Goal: Information Seeking & Learning: Check status

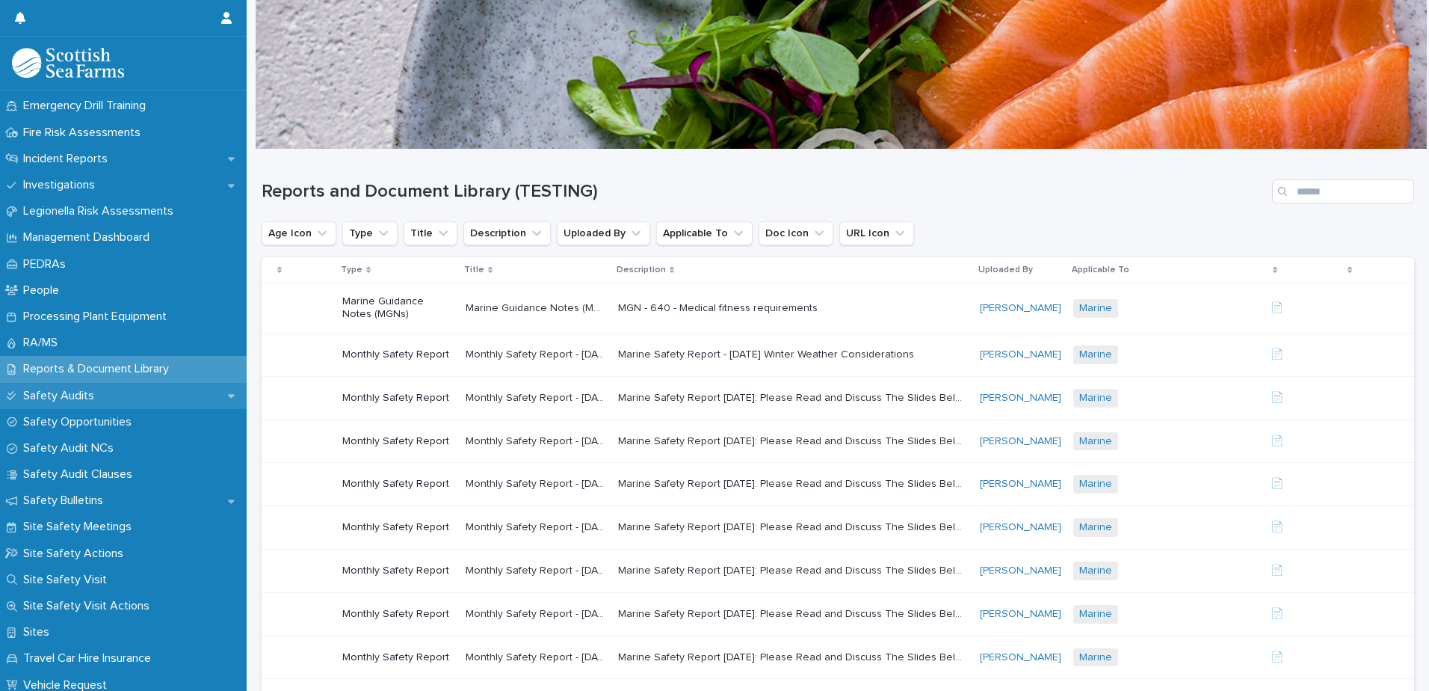
scroll to position [374, 0]
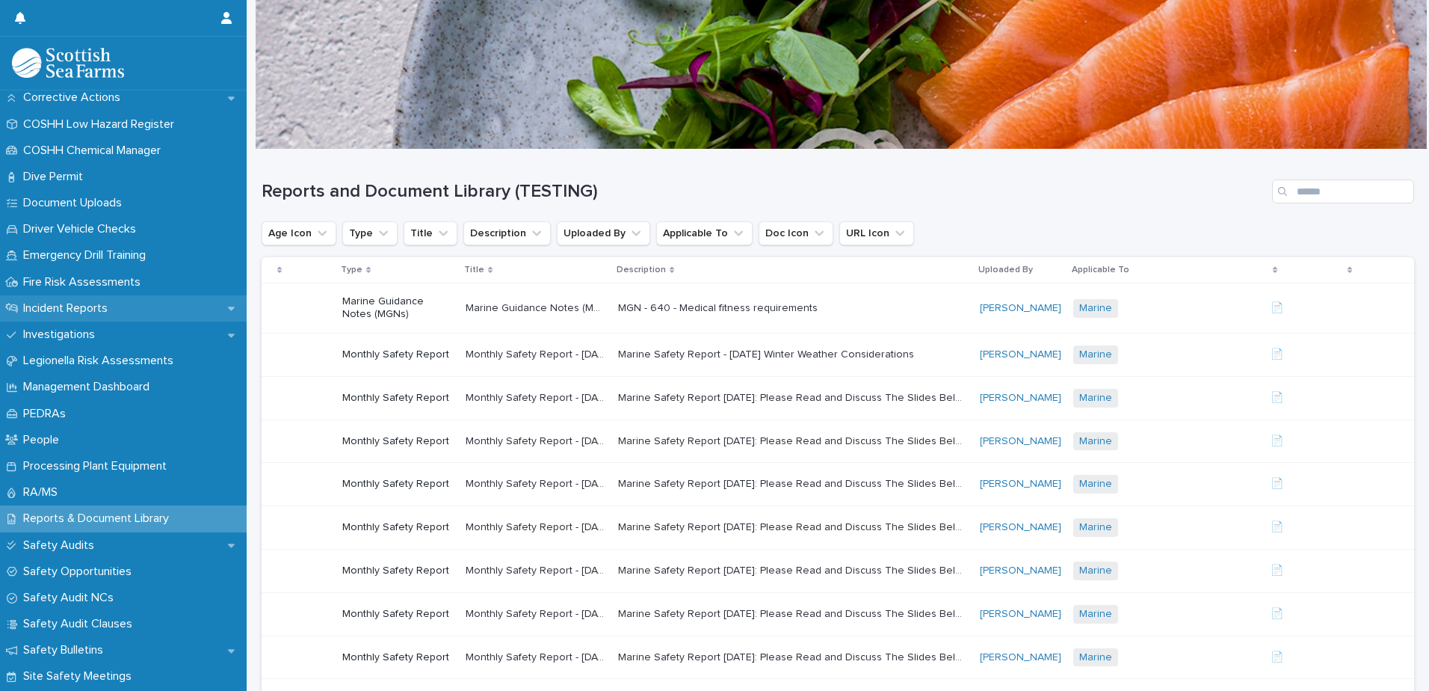
click at [111, 306] on p "Incident Reports" at bounding box center [68, 308] width 102 height 14
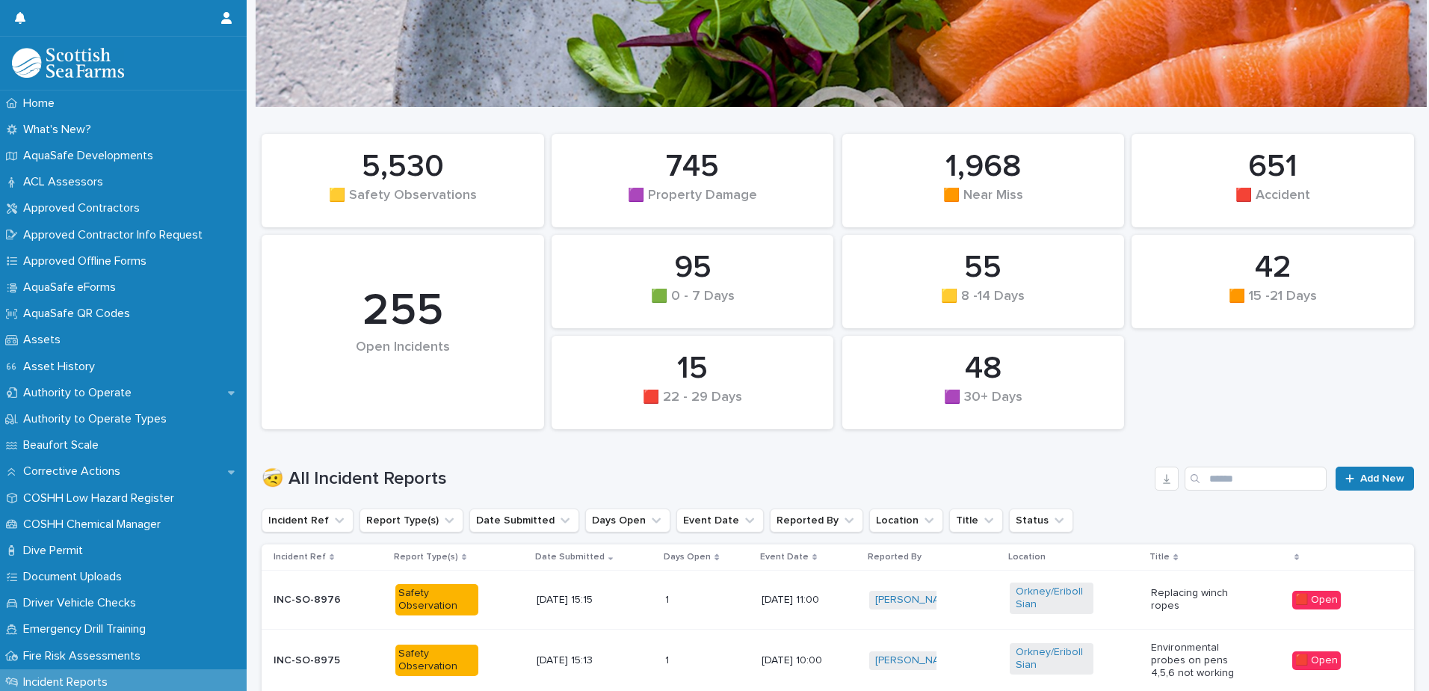
scroll to position [149, 0]
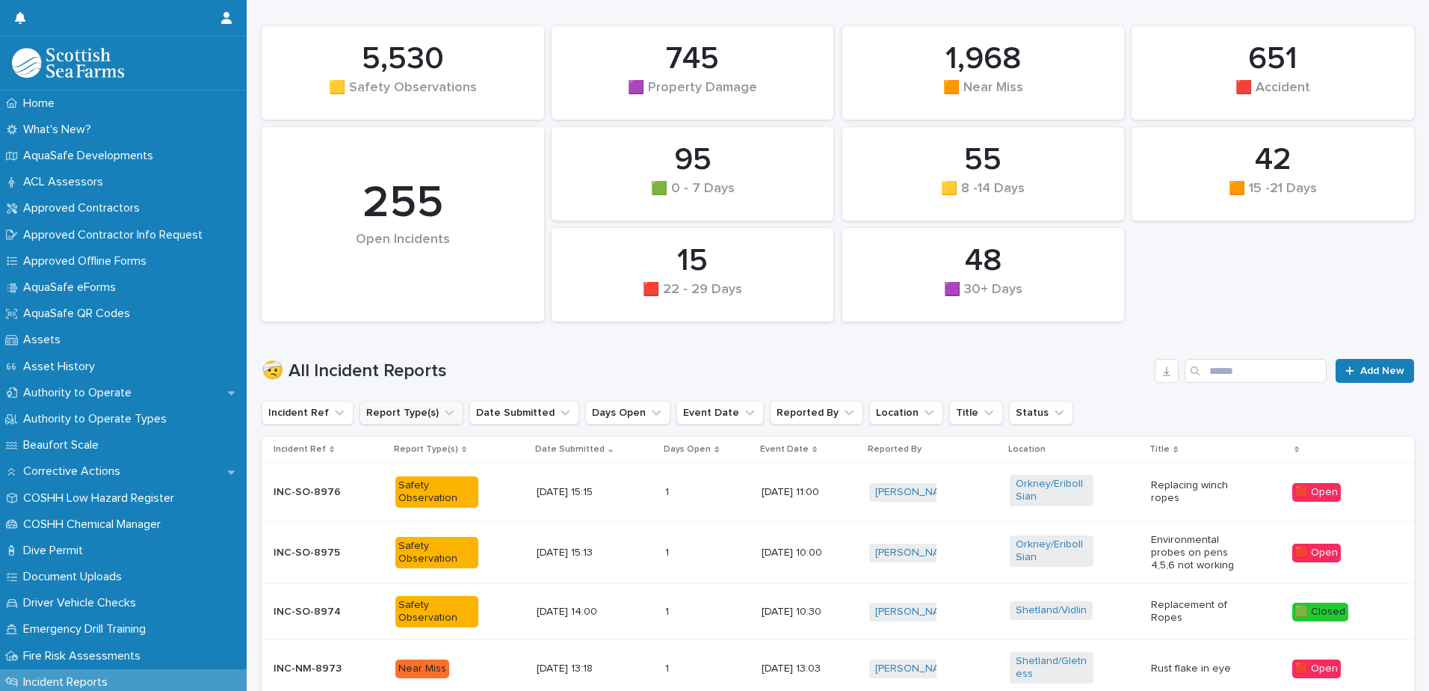
click at [423, 414] on button "Report Type(s)" at bounding box center [412, 413] width 104 height 24
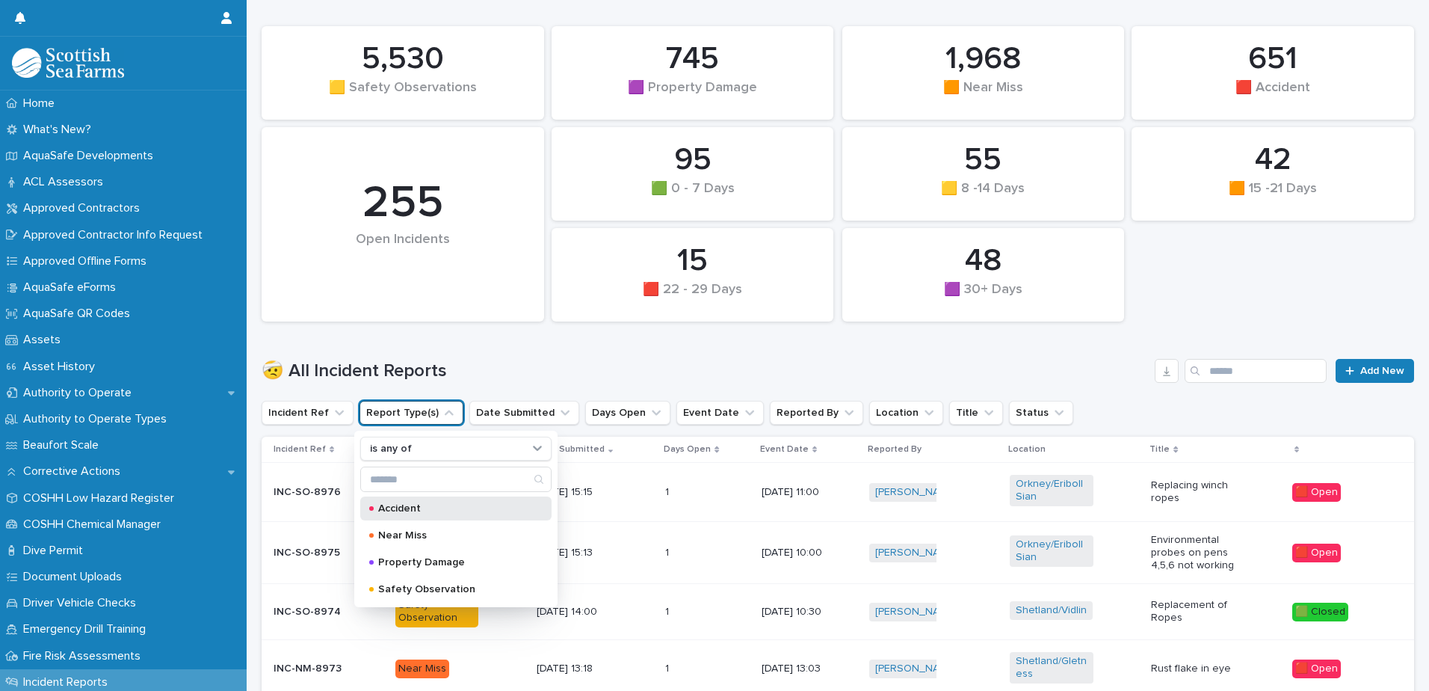
click at [440, 512] on p "Accident" at bounding box center [452, 508] width 149 height 10
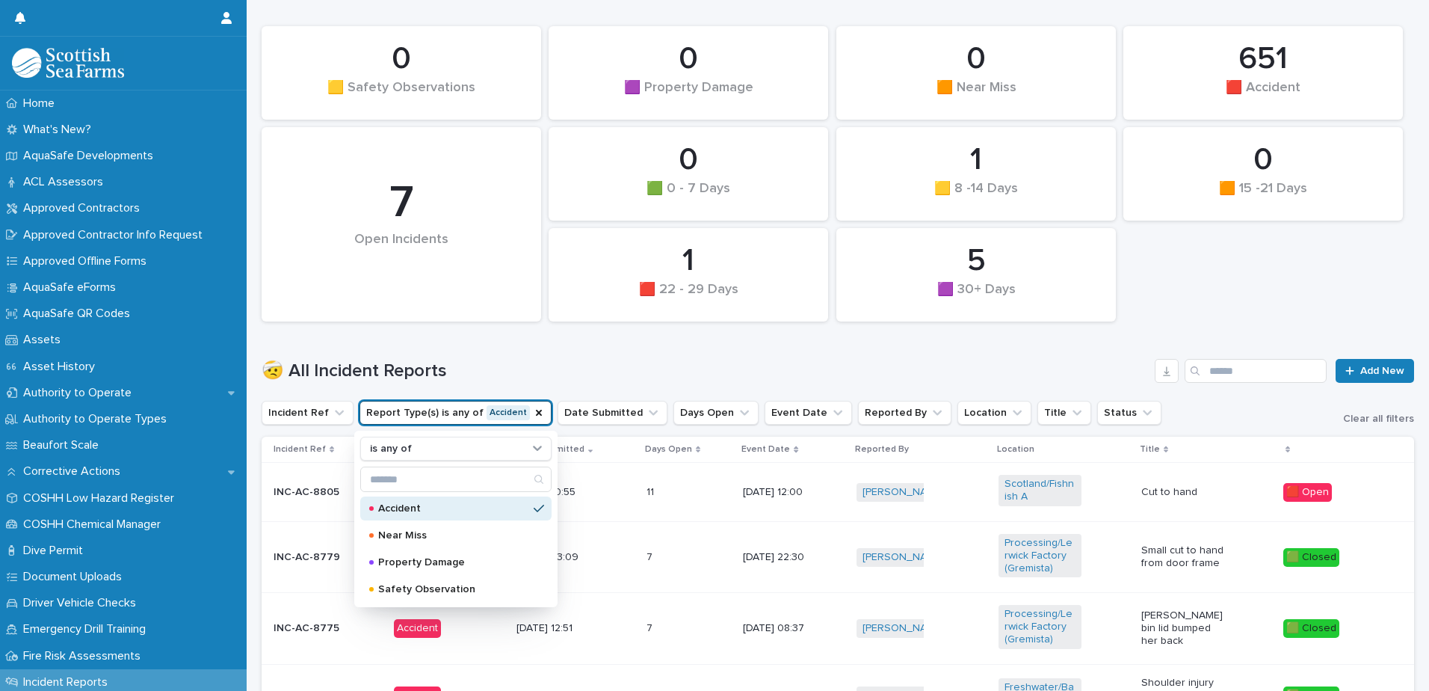
click at [980, 367] on h1 "🤕 All Incident Reports" at bounding box center [705, 371] width 887 height 22
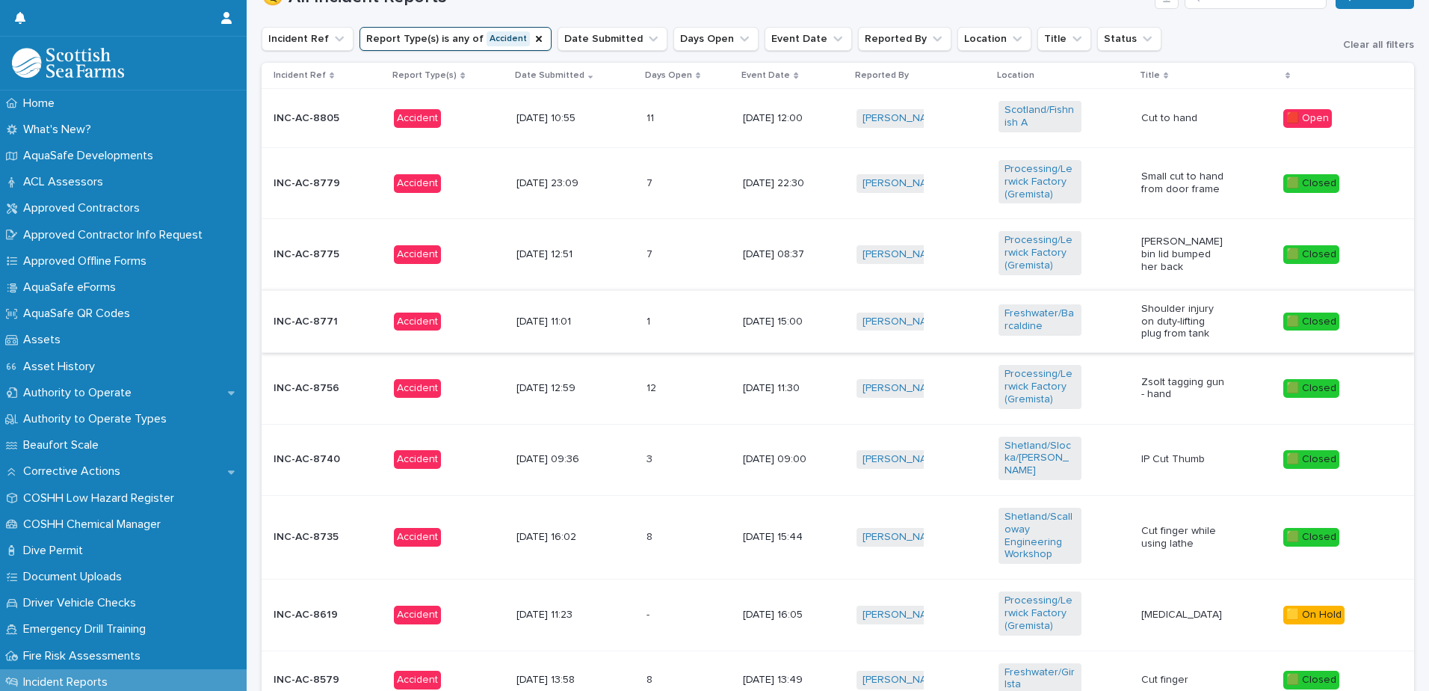
scroll to position [673, 0]
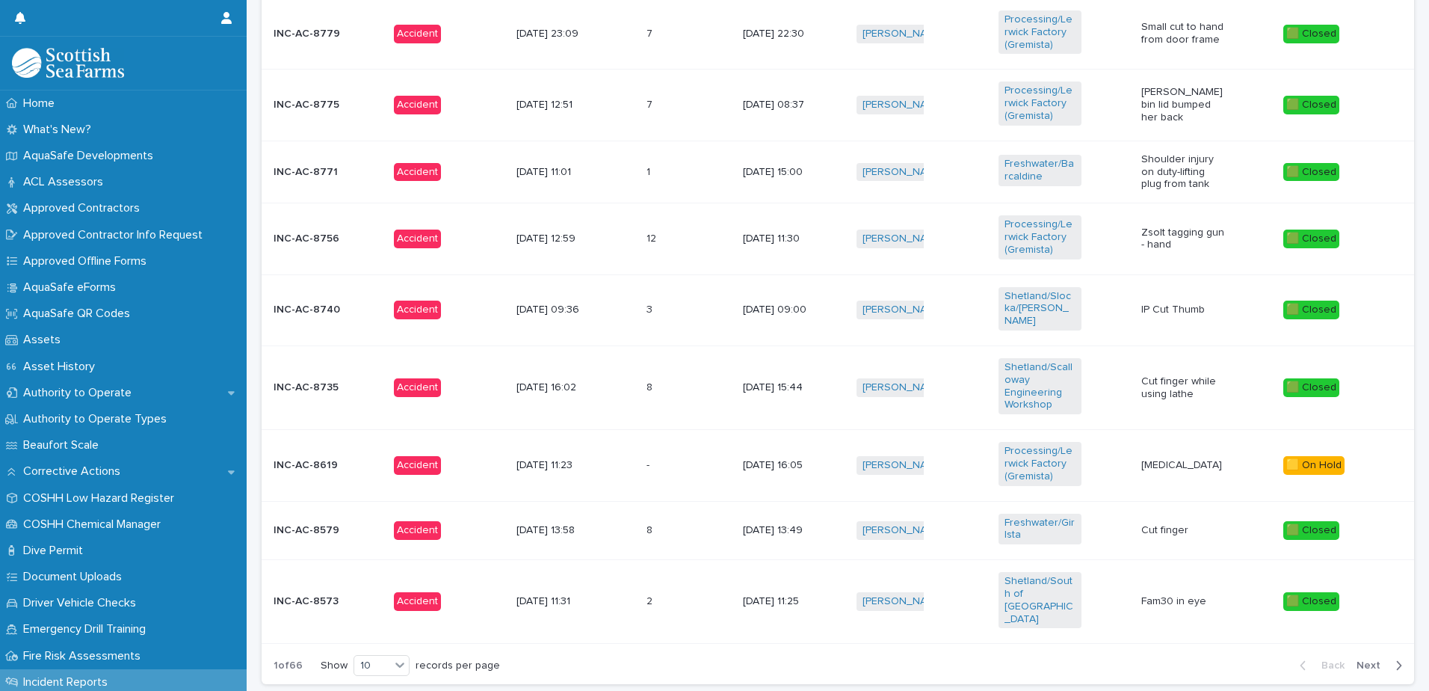
click at [1367, 660] on span "Next" at bounding box center [1373, 665] width 33 height 10
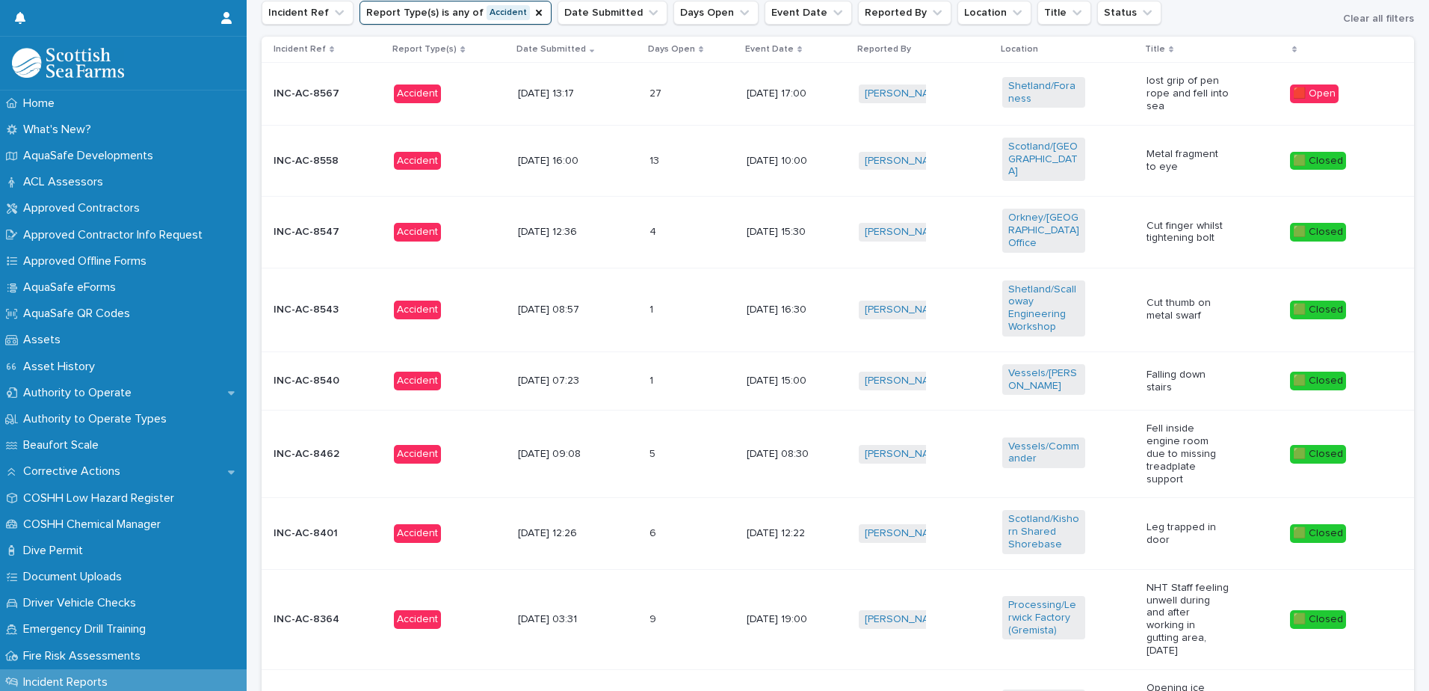
scroll to position [250, 0]
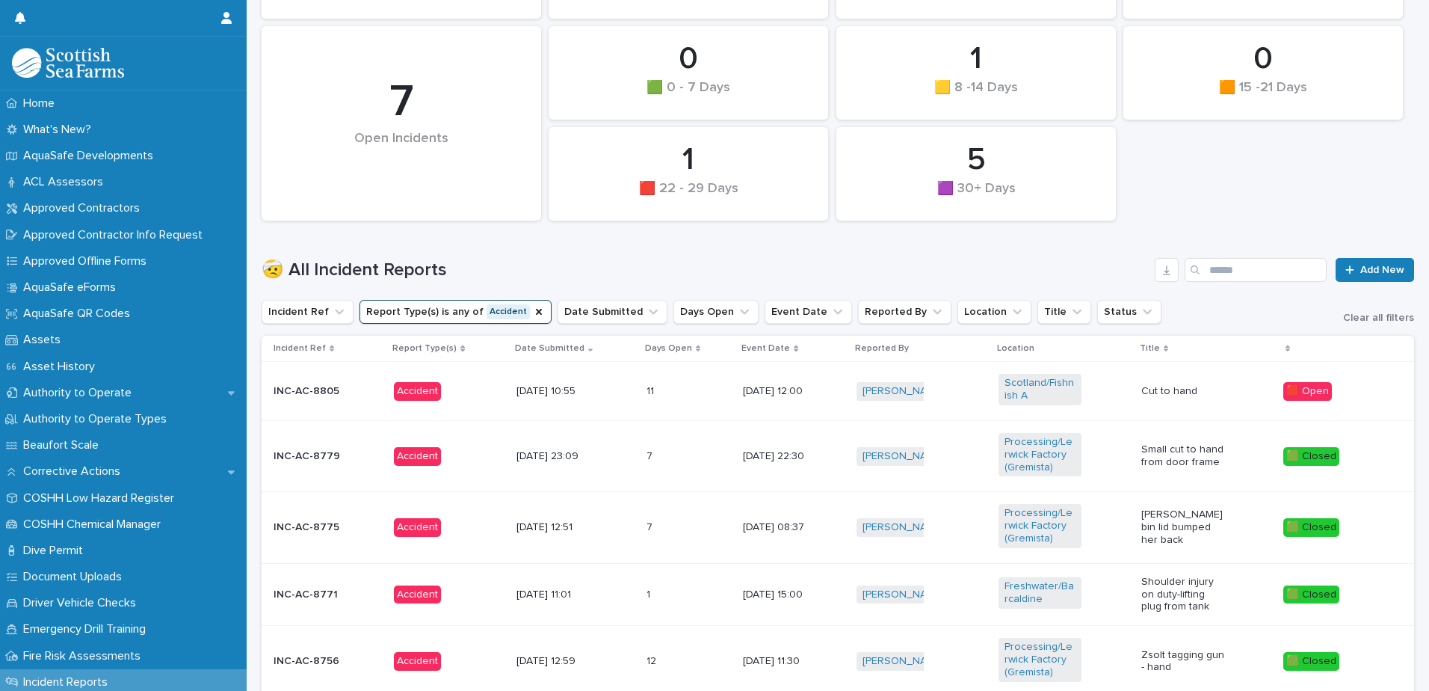
scroll to position [224, 0]
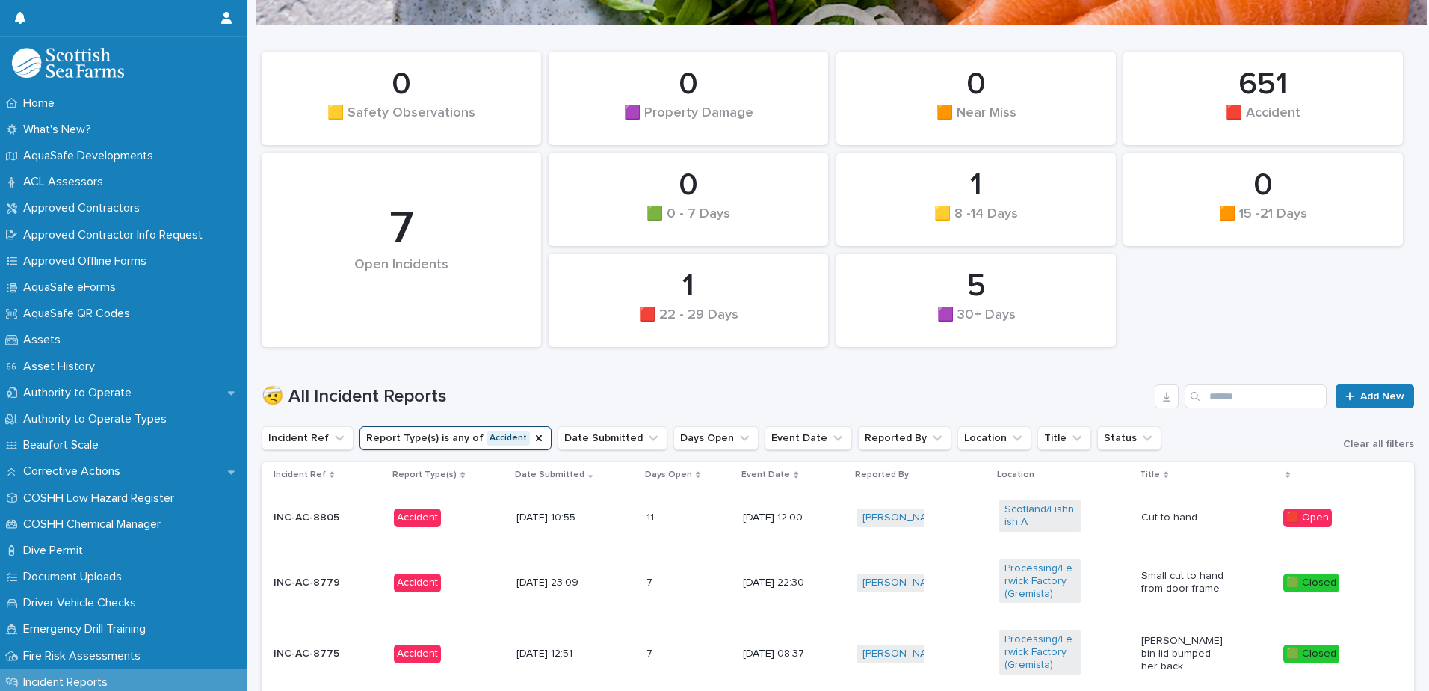
scroll to position [149, 0]
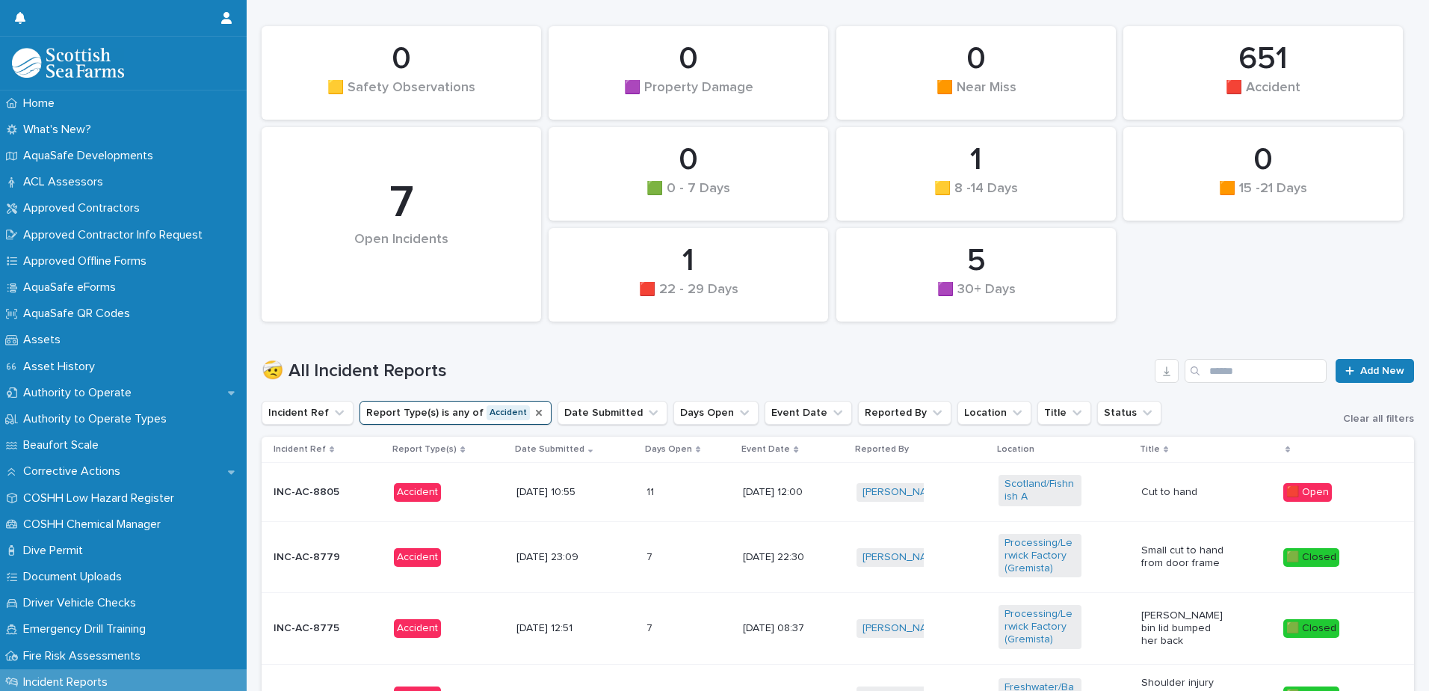
click at [533, 410] on icon "Report Type(s)" at bounding box center [539, 413] width 12 height 12
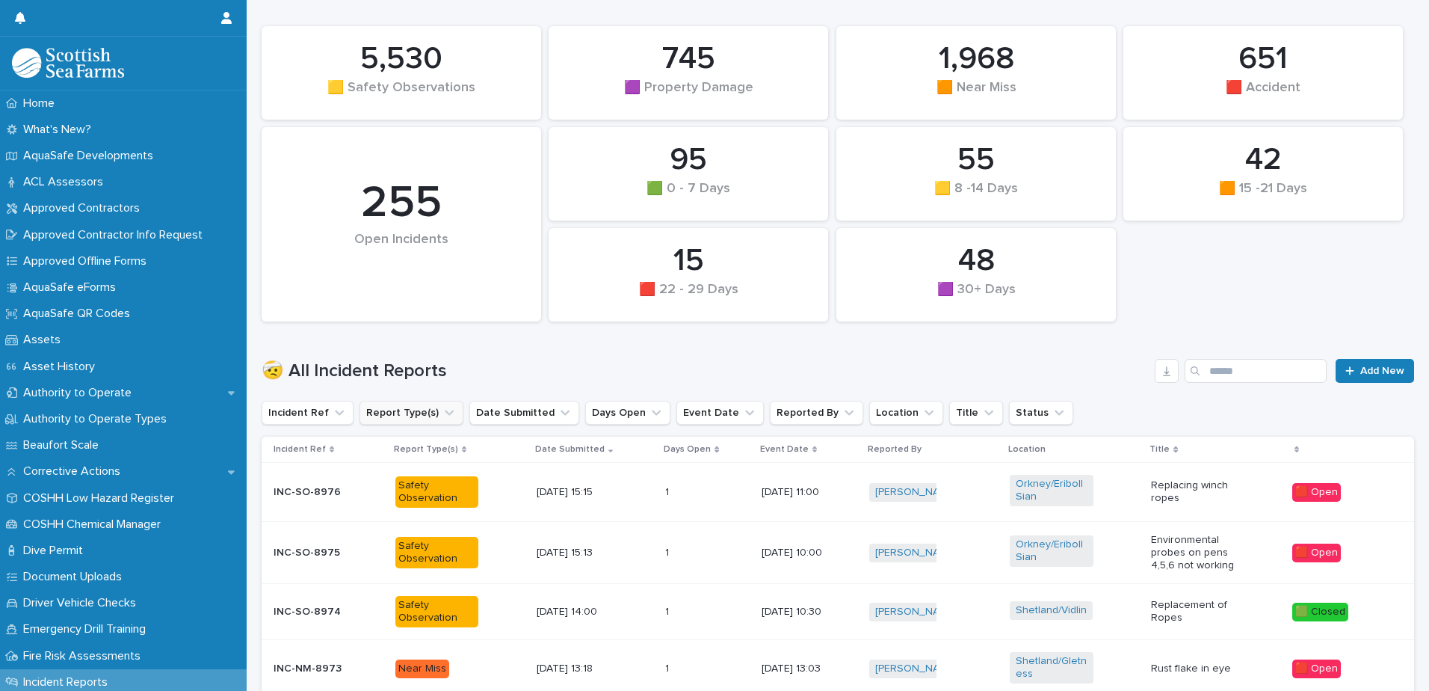
scroll to position [145, 0]
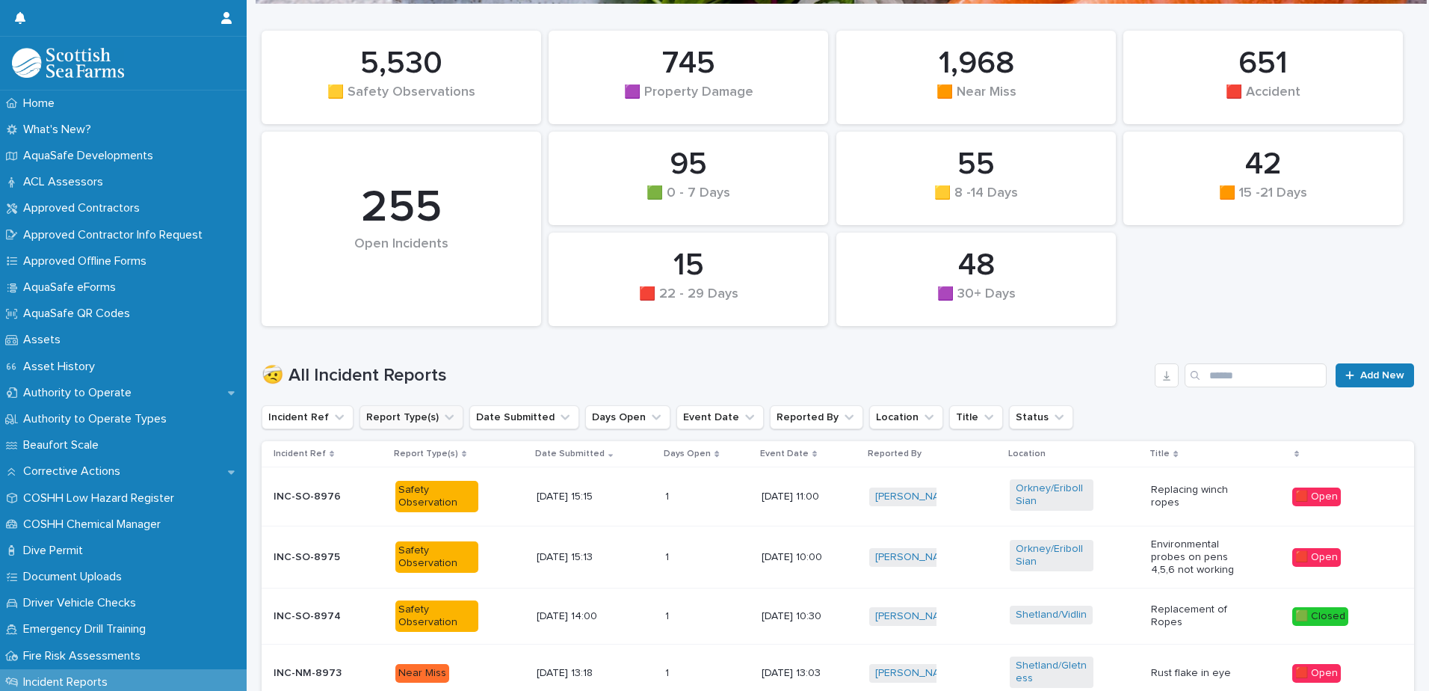
click at [1185, 485] on p "Replacing winch ropes" at bounding box center [1192, 496] width 83 height 25
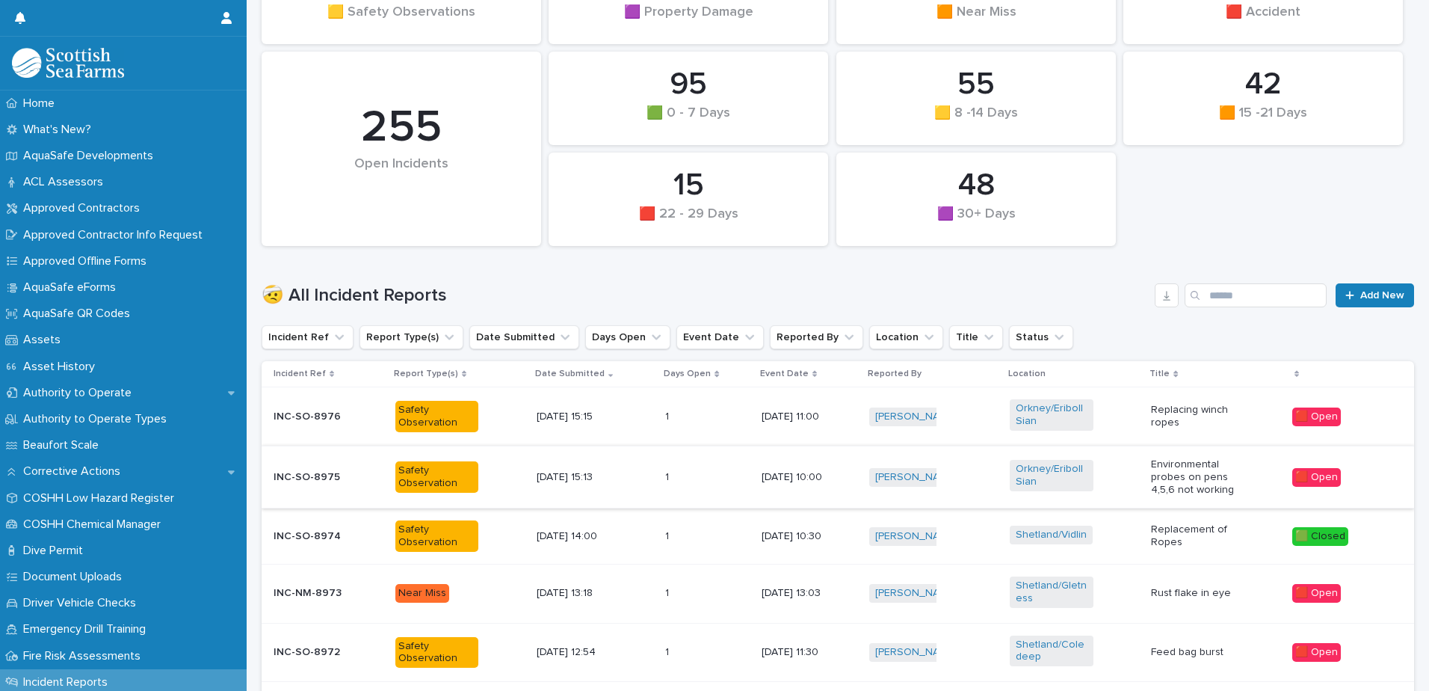
scroll to position [224, 0]
click at [1118, 581] on div "Shetland/Gletness" at bounding box center [1074, 594] width 129 height 46
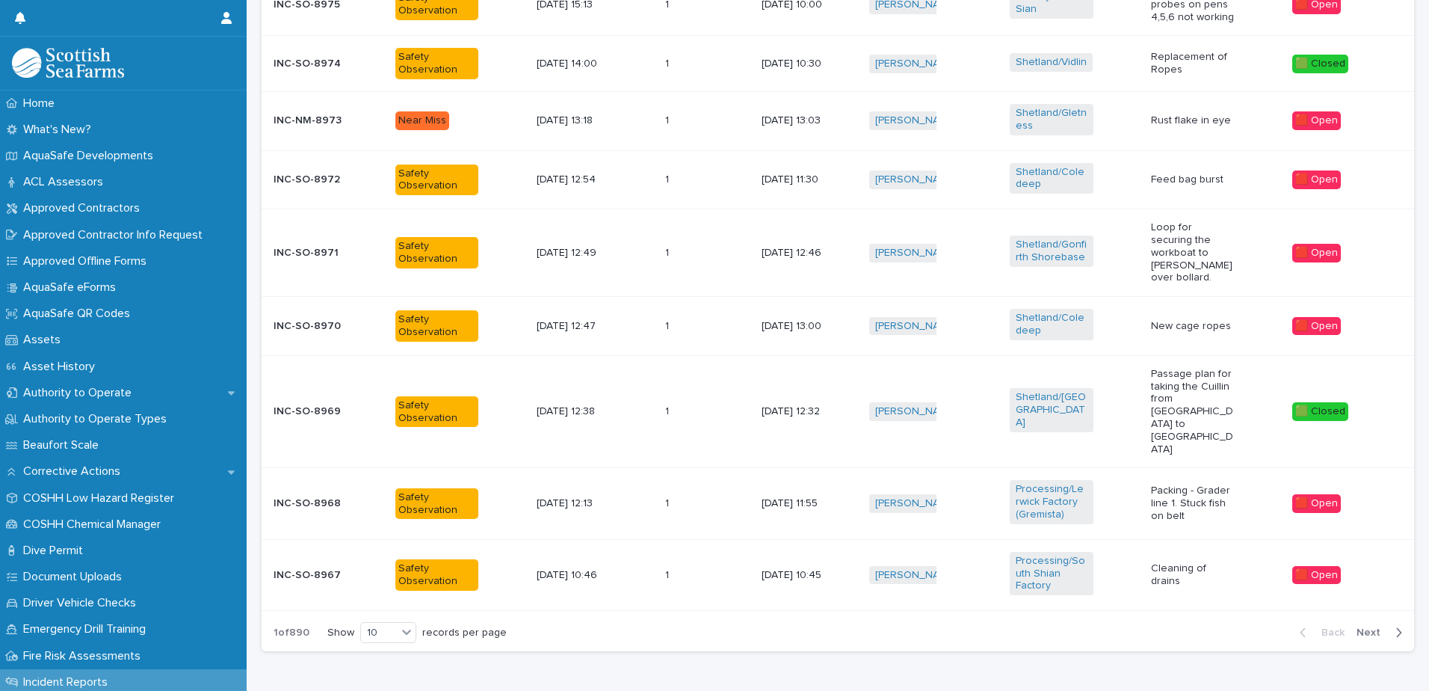
scroll to position [718, 0]
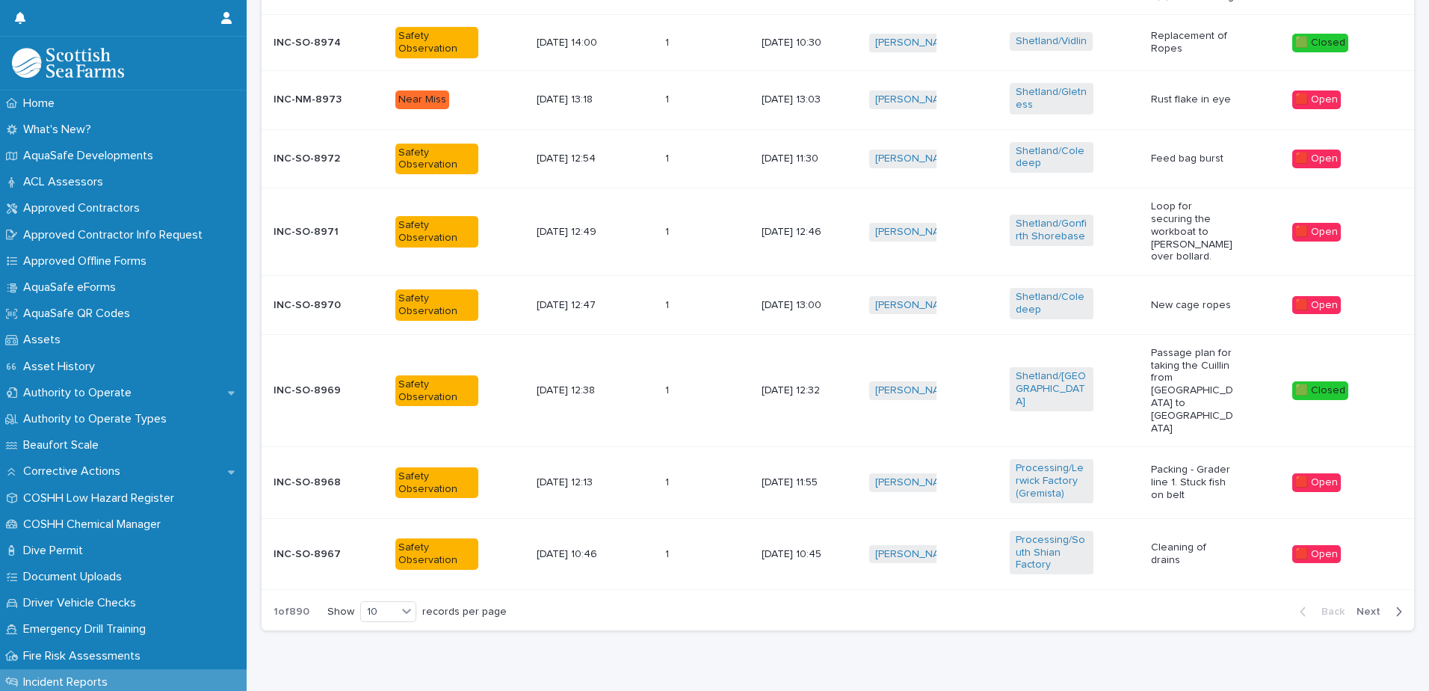
click at [1357, 606] on span "Next" at bounding box center [1373, 611] width 33 height 10
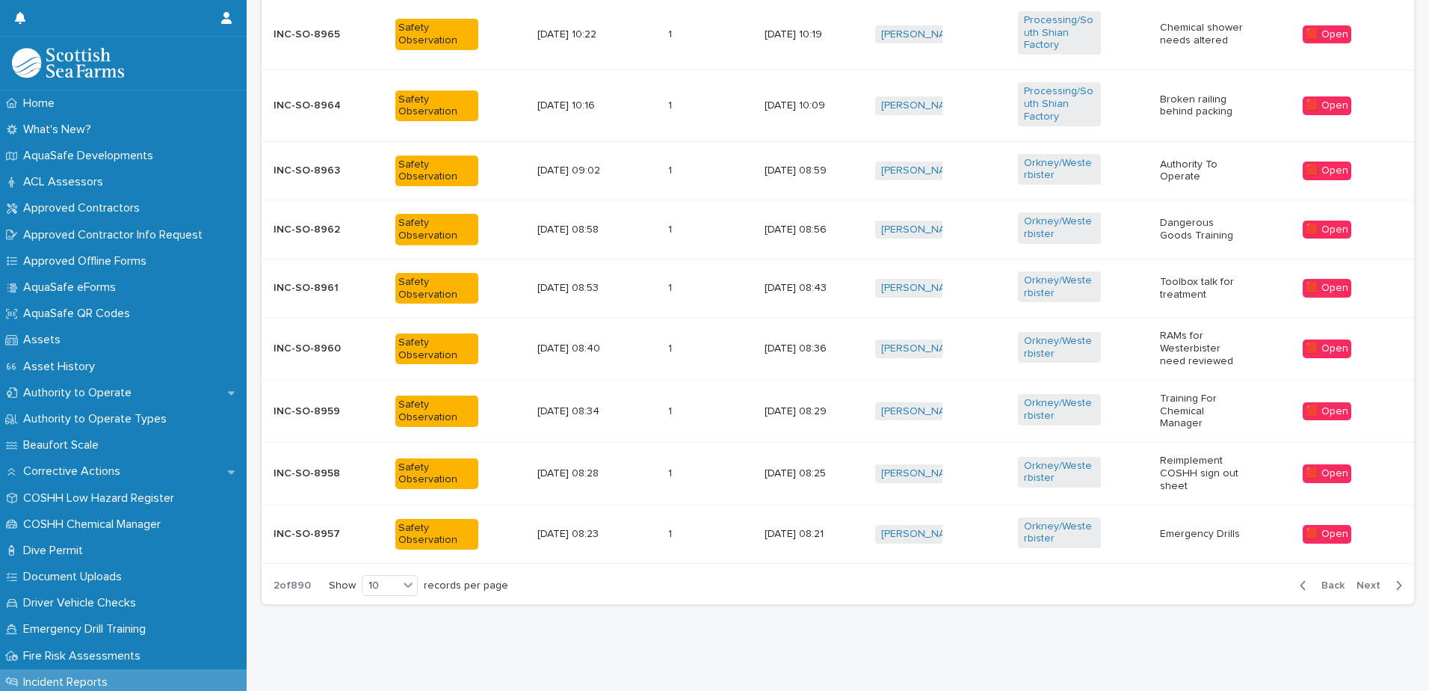
scroll to position [696, 0]
click at [1178, 528] on p "Emergency Drills" at bounding box center [1201, 534] width 83 height 13
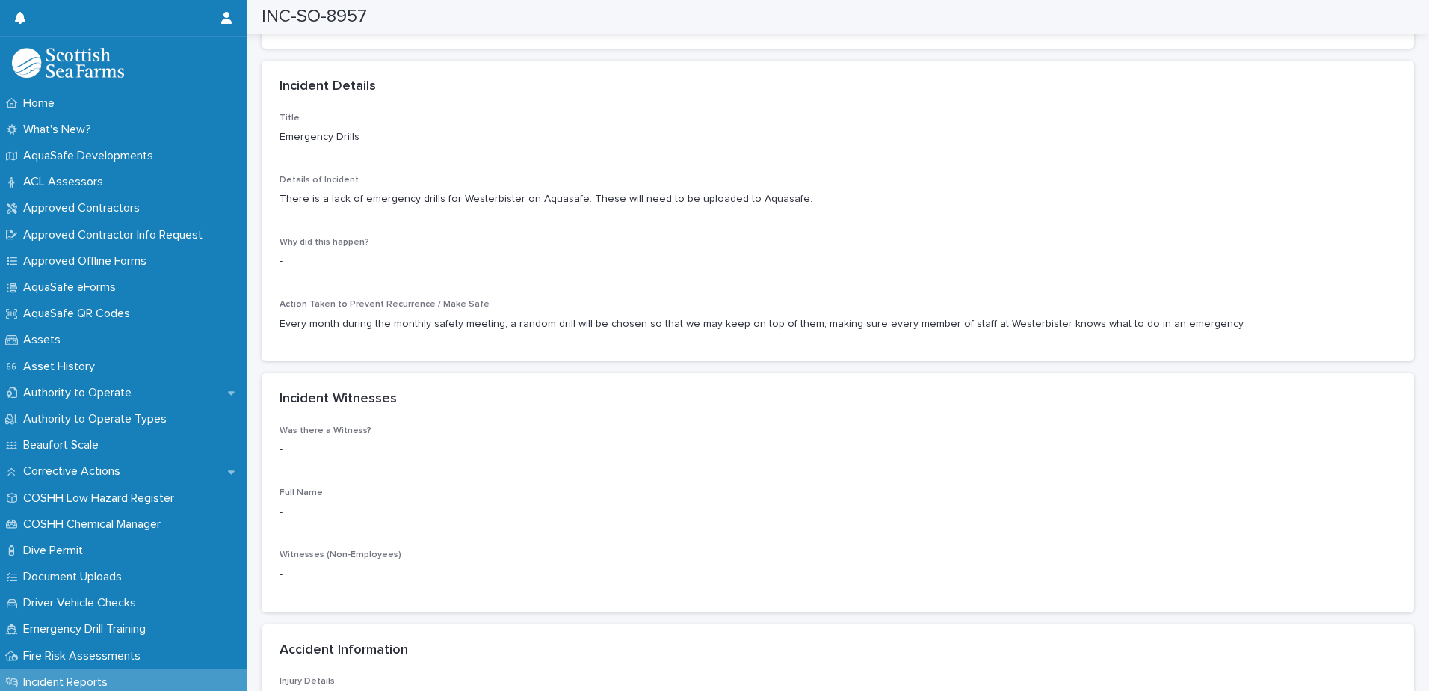
scroll to position [1196, 0]
